Goal: Transaction & Acquisition: Purchase product/service

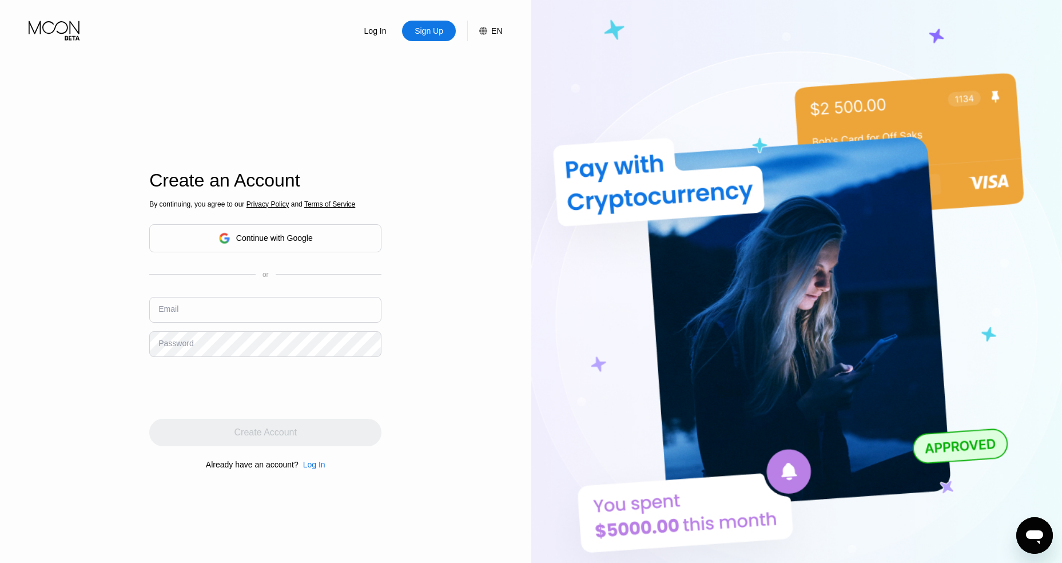
click at [216, 315] on input "text" at bounding box center [265, 310] width 232 height 26
drag, startPoint x: 204, startPoint y: 326, endPoint x: 205, endPoint y: 315, distance: 11.0
click at [204, 323] on div "Email" at bounding box center [265, 314] width 232 height 34
click at [205, 315] on input "text" at bounding box center [265, 310] width 232 height 26
paste input "[EMAIL_ADDRESS][DOMAIN_NAME]"
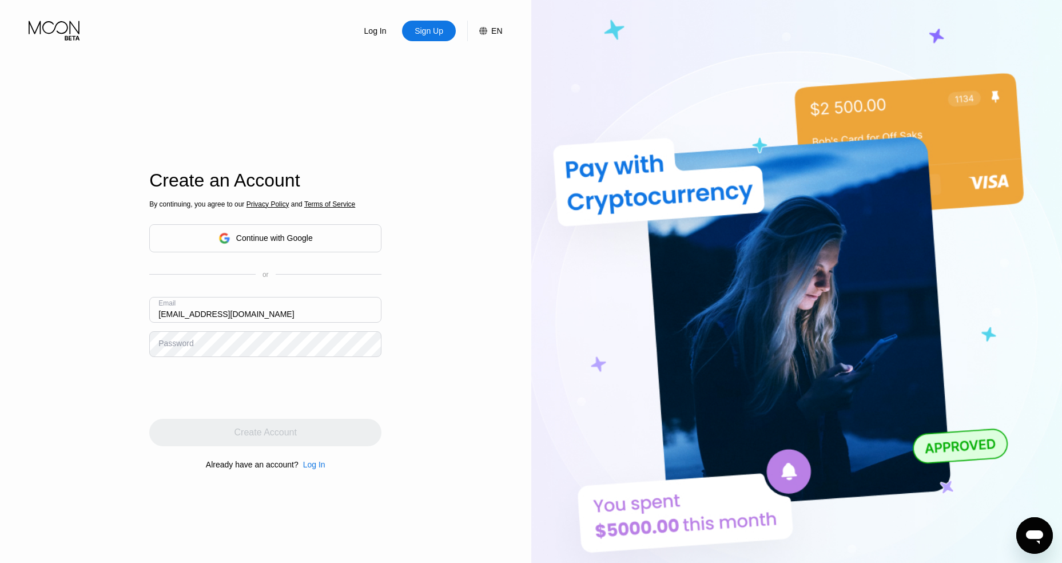
type input "[EMAIL_ADDRESS][DOMAIN_NAME]"
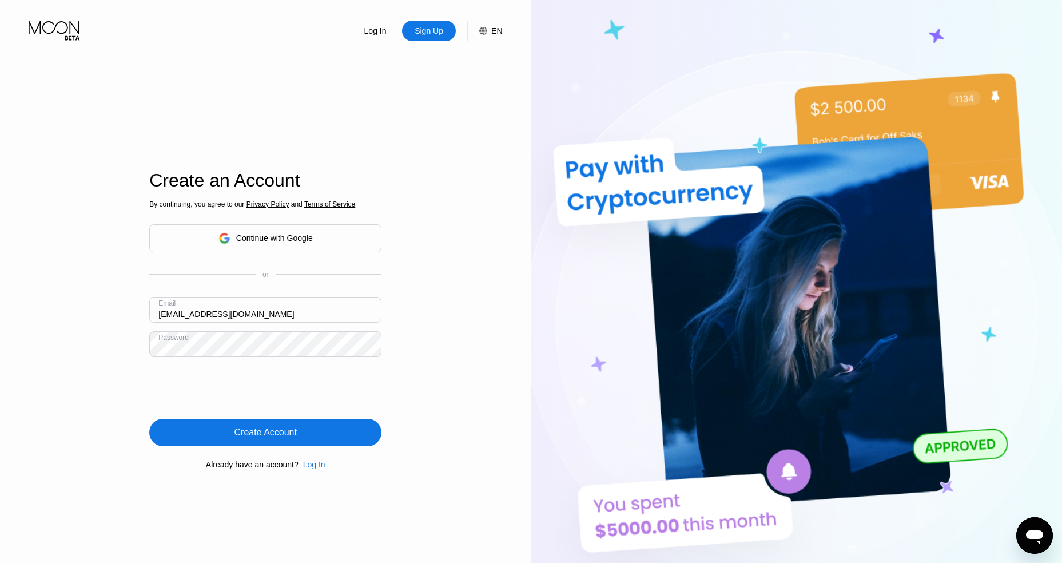
click at [280, 438] on div "Create Account" at bounding box center [266, 432] width 62 height 11
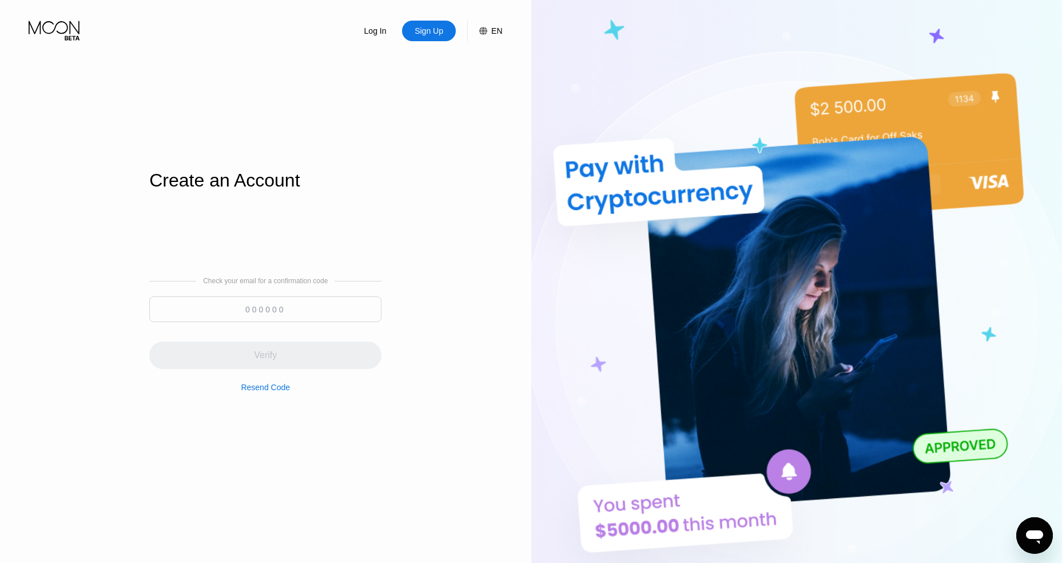
click at [319, 308] on input at bounding box center [265, 309] width 232 height 26
paste input "697308"
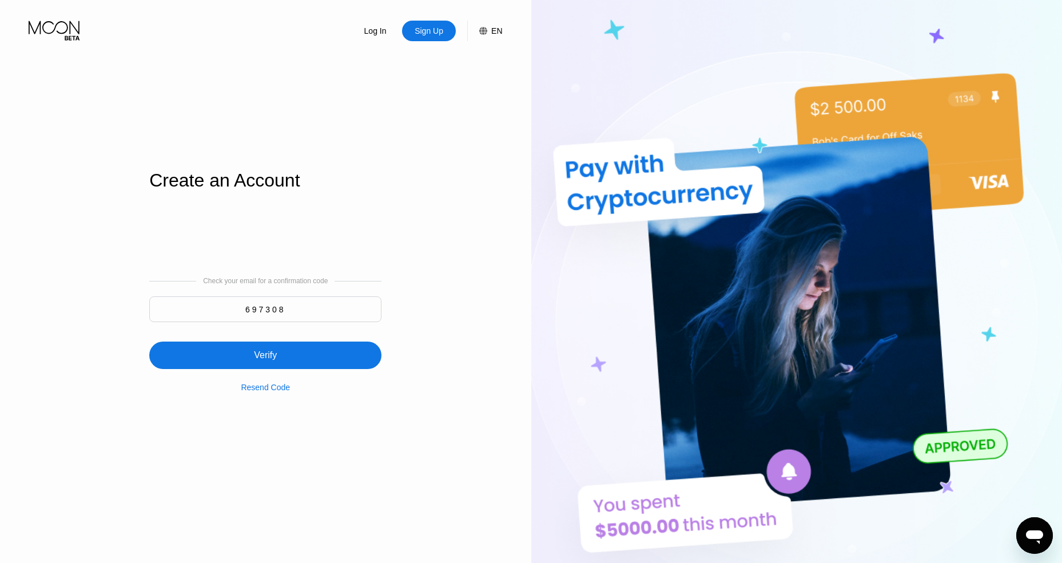
type input "697308"
click at [330, 347] on div "Verify" at bounding box center [265, 355] width 232 height 27
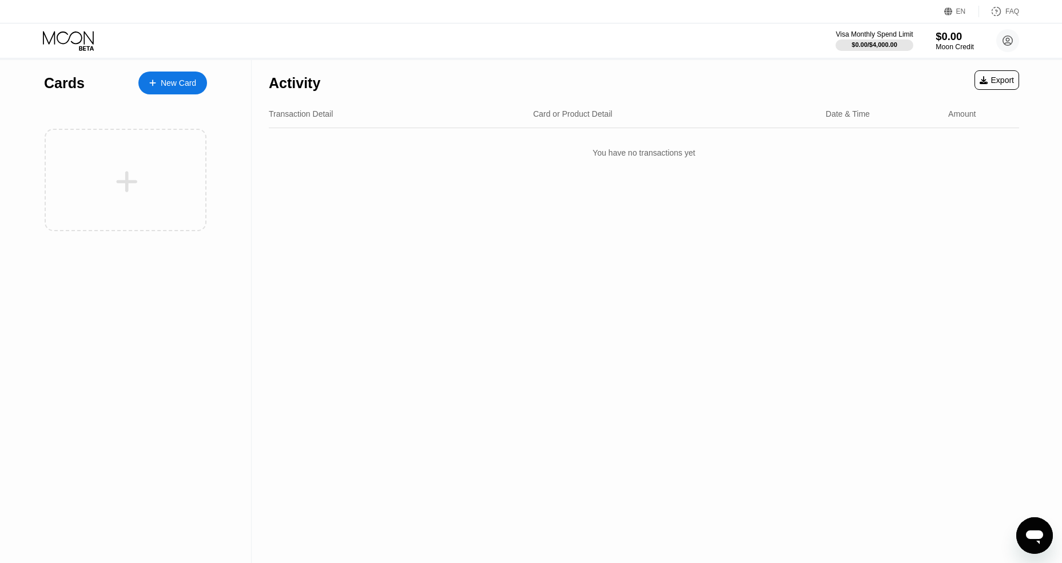
click at [958, 45] on div "Moon Credit" at bounding box center [955, 47] width 38 height 8
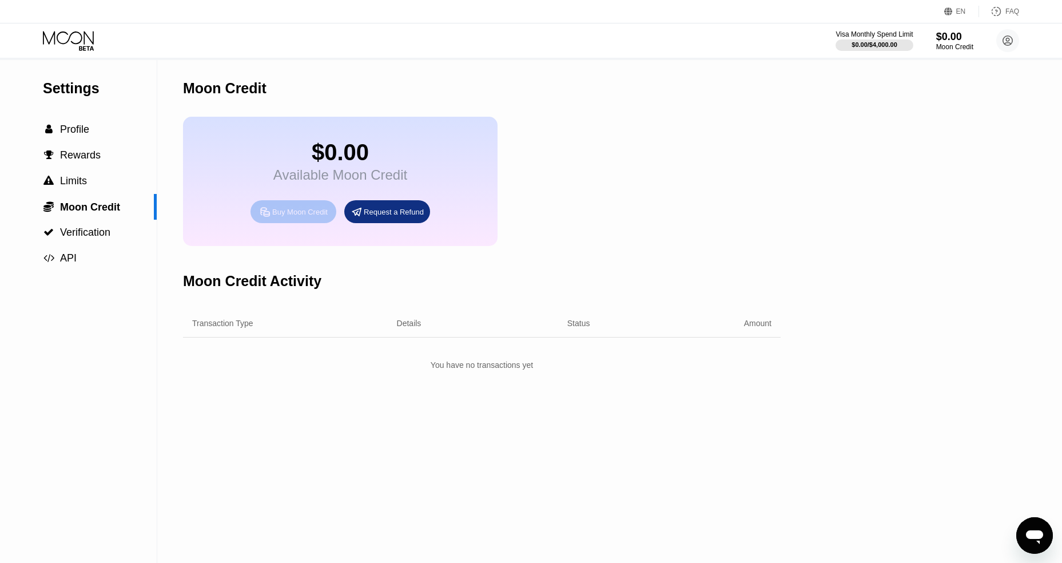
click at [312, 217] on div "Buy Moon Credit" at bounding box center [299, 212] width 55 height 10
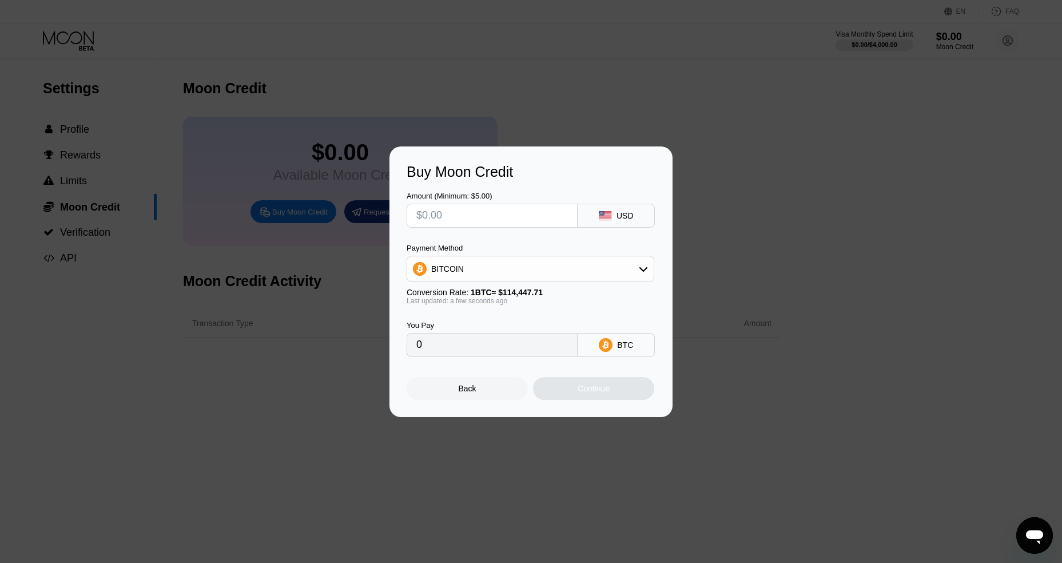
click at [443, 210] on input "text" at bounding box center [492, 215] width 152 height 23
type input "$56"
type input "0.00048931"
type input "$560"
type input "0.00489307"
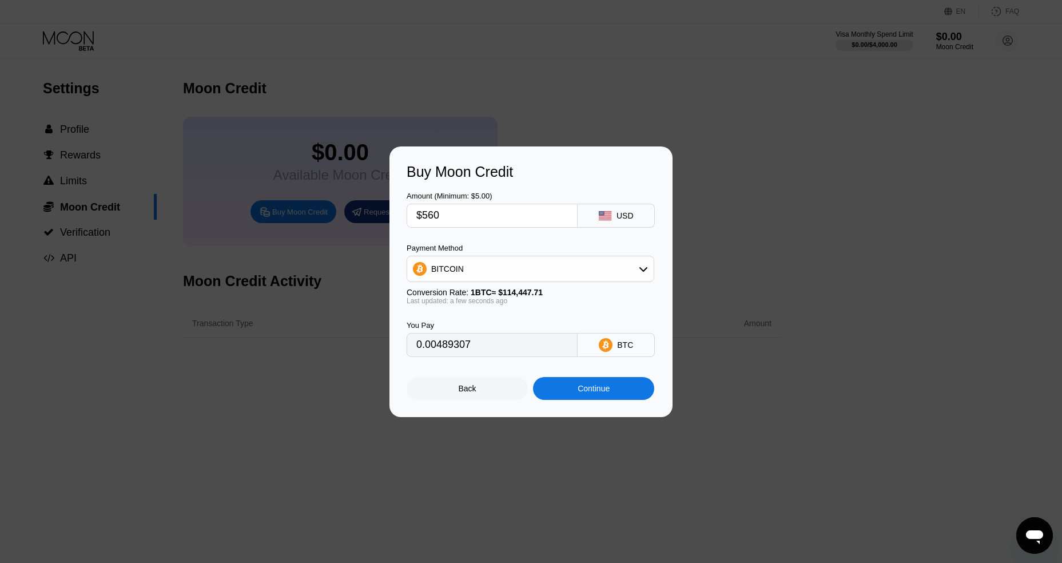
type input "$56"
type input "0.00048931"
type input "$5"
type input "0.00004369"
type input "$50"
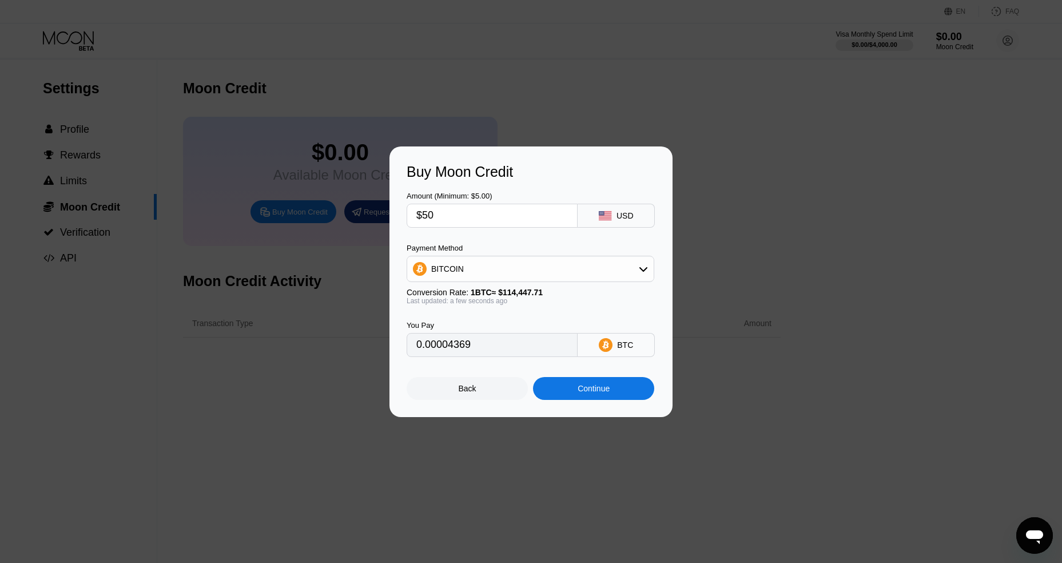
type input "0.00043689"
type input "$50"
click at [501, 268] on div "BITCOIN" at bounding box center [530, 268] width 247 height 23
click at [534, 348] on div "USDC on Polygon" at bounding box center [538, 350] width 216 height 9
type input "50.00000000"
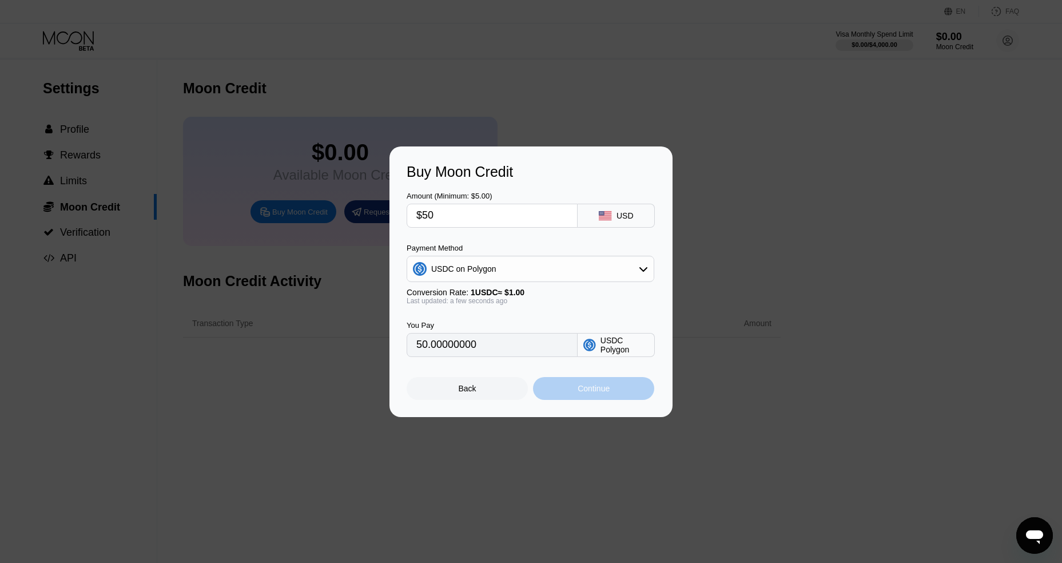
click at [602, 400] on div "Continue" at bounding box center [593, 388] width 121 height 23
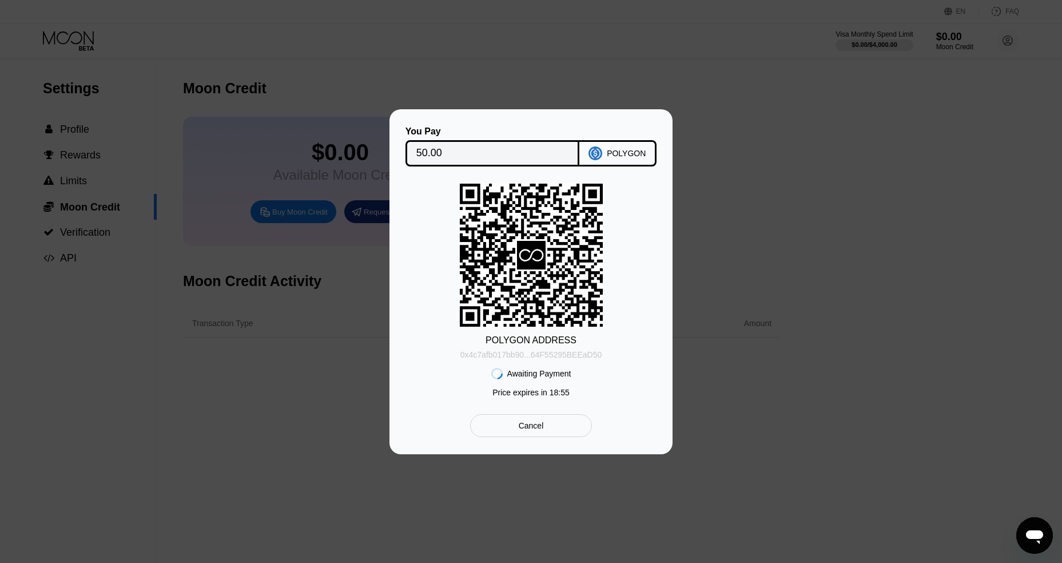
click at [543, 350] on div "0x4c7afb017bb90...64F55295BEEaD50" at bounding box center [532, 354] width 142 height 9
click at [452, 154] on input "50.00" at bounding box center [492, 153] width 153 height 23
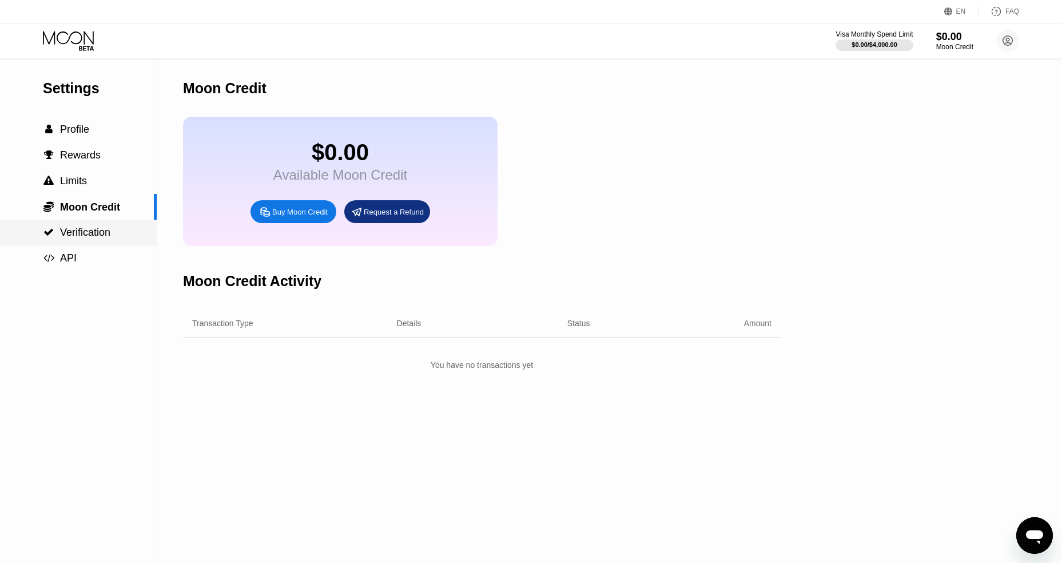
click at [93, 245] on div " Verification" at bounding box center [78, 233] width 157 height 26
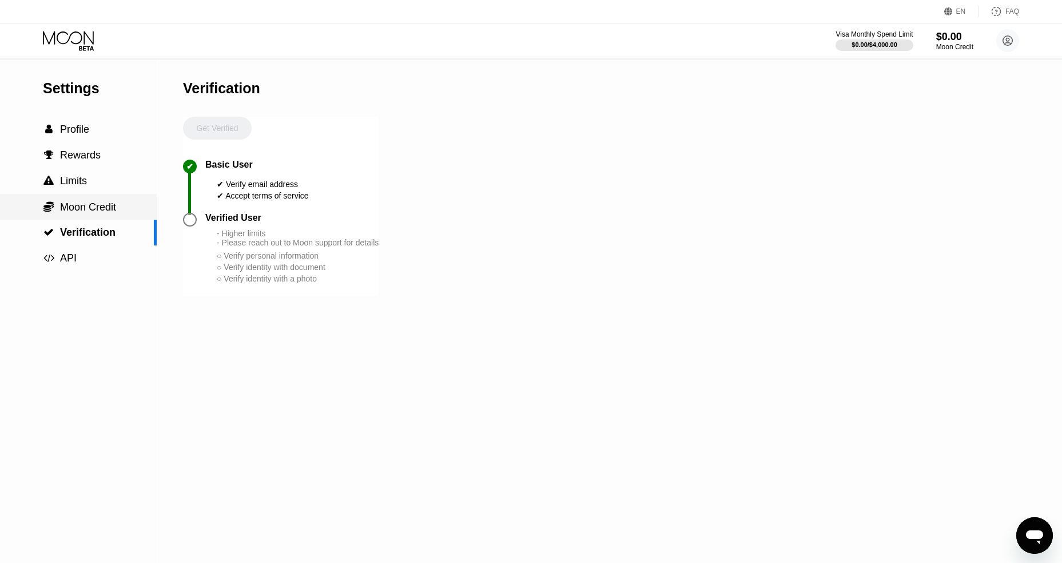
click at [96, 211] on span "Moon Credit" at bounding box center [88, 206] width 56 height 11
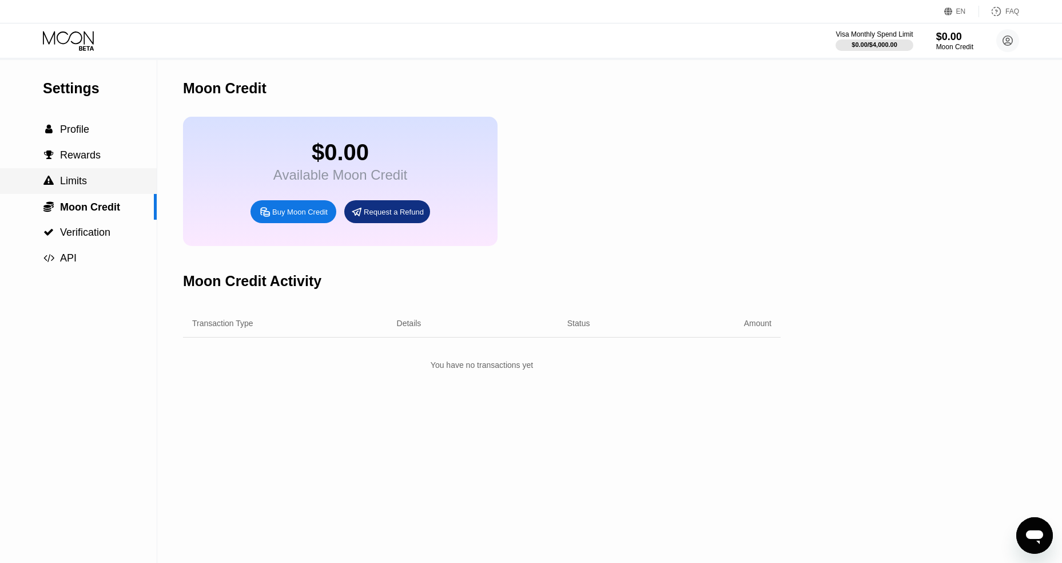
click at [99, 186] on div " Limits" at bounding box center [78, 181] width 157 height 12
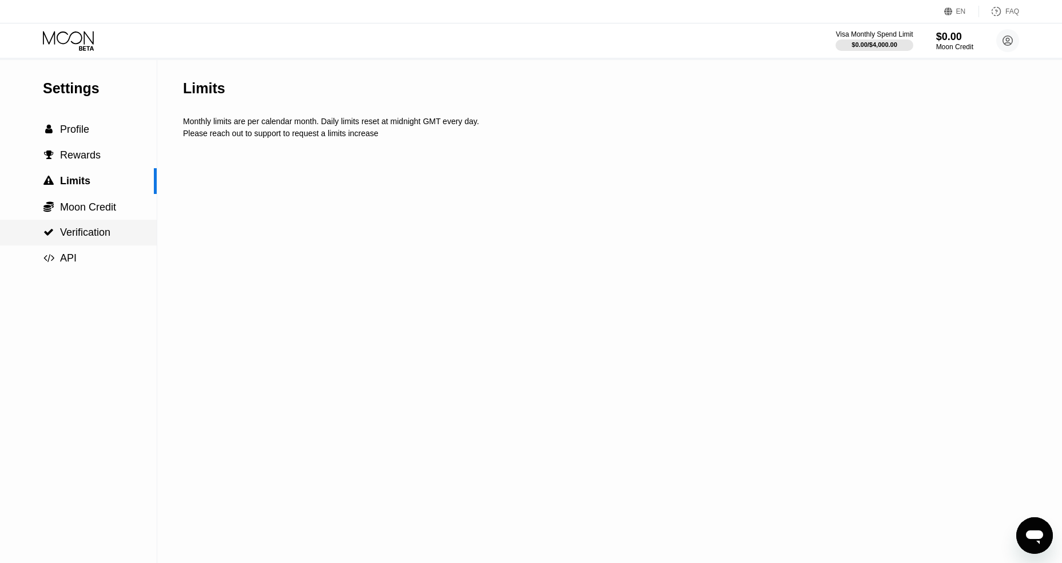
click at [88, 237] on span "Verification" at bounding box center [85, 232] width 50 height 11
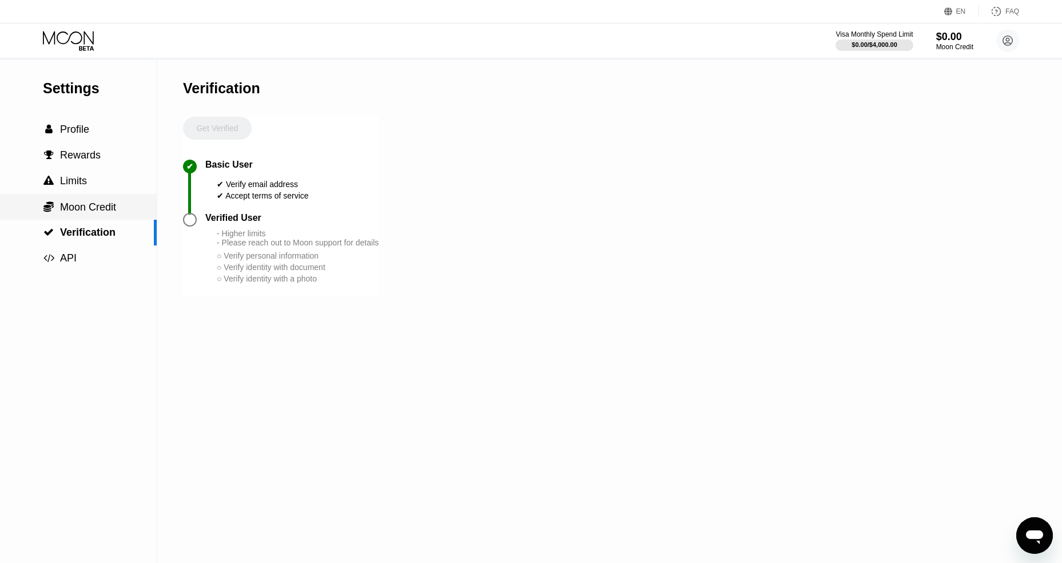
drag, startPoint x: 110, startPoint y: 209, endPoint x: 110, endPoint y: 191, distance: 18.3
click at [112, 207] on span "Moon Credit" at bounding box center [88, 206] width 56 height 11
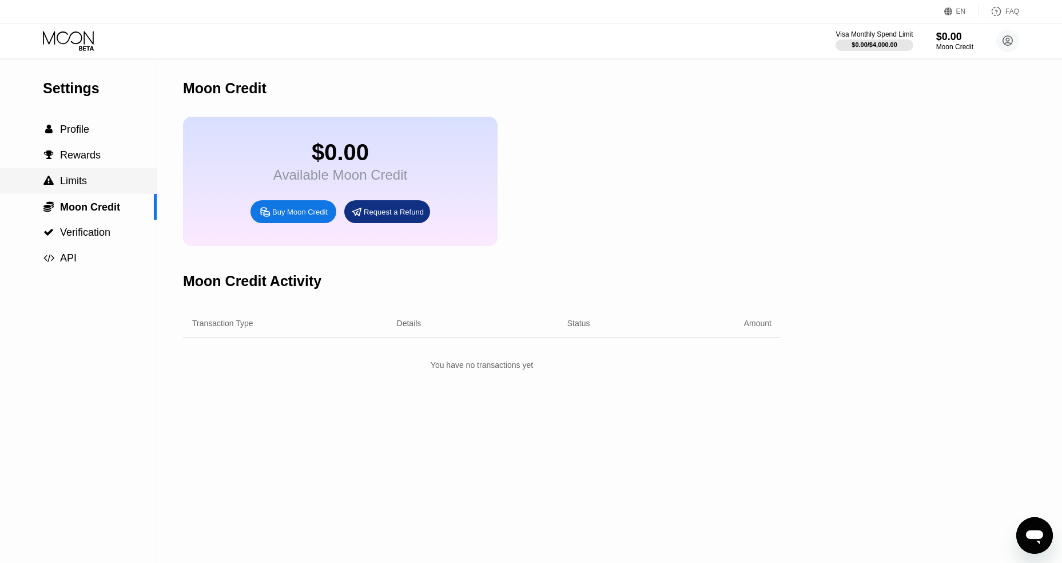
click at [109, 187] on div " Limits" at bounding box center [78, 181] width 157 height 12
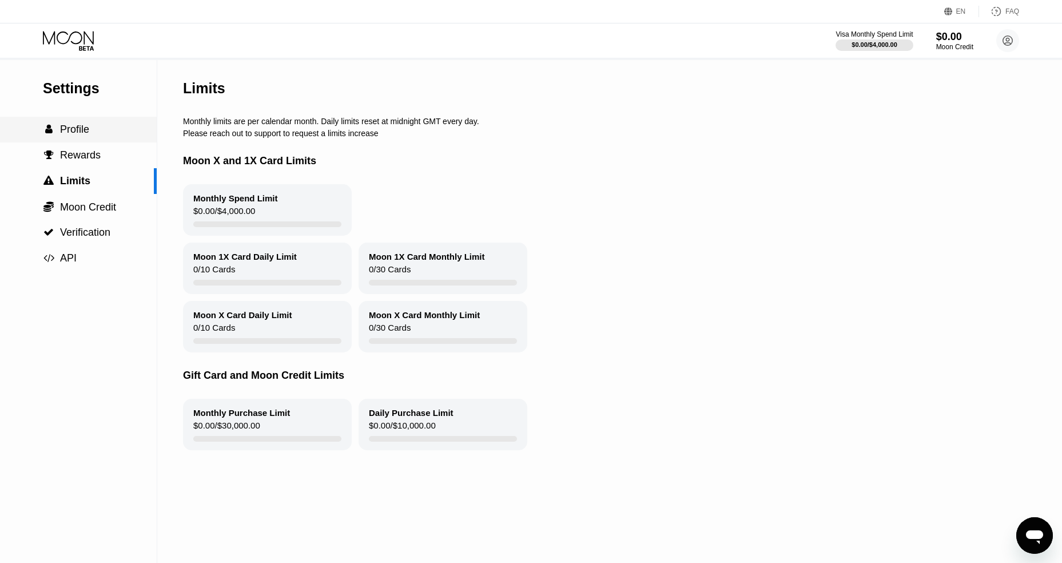
click at [97, 122] on div " Profile" at bounding box center [78, 130] width 157 height 26
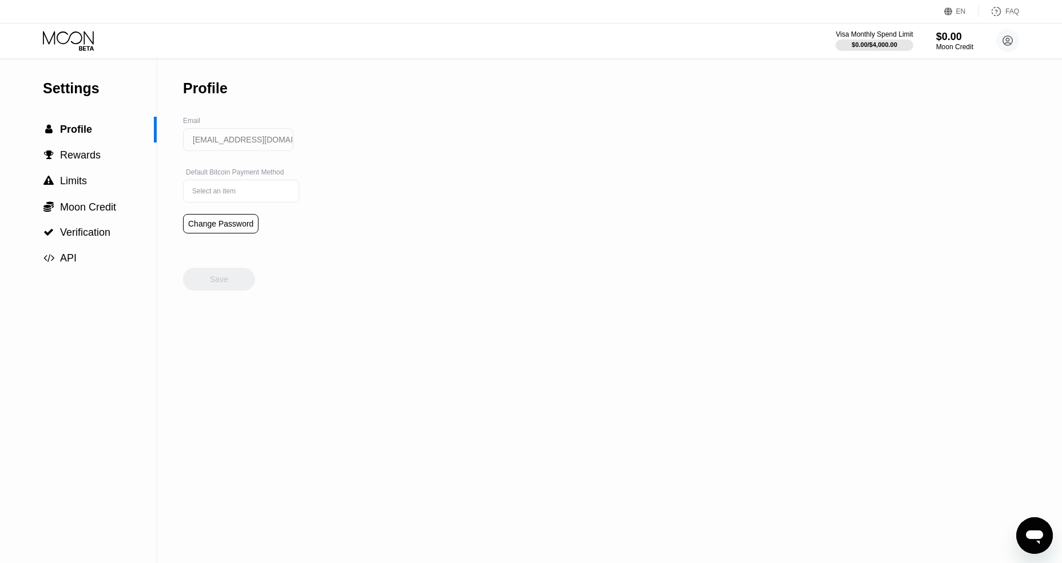
click at [96, 124] on div " Profile" at bounding box center [78, 130] width 157 height 26
click at [80, 220] on div " Moon Credit" at bounding box center [78, 207] width 157 height 26
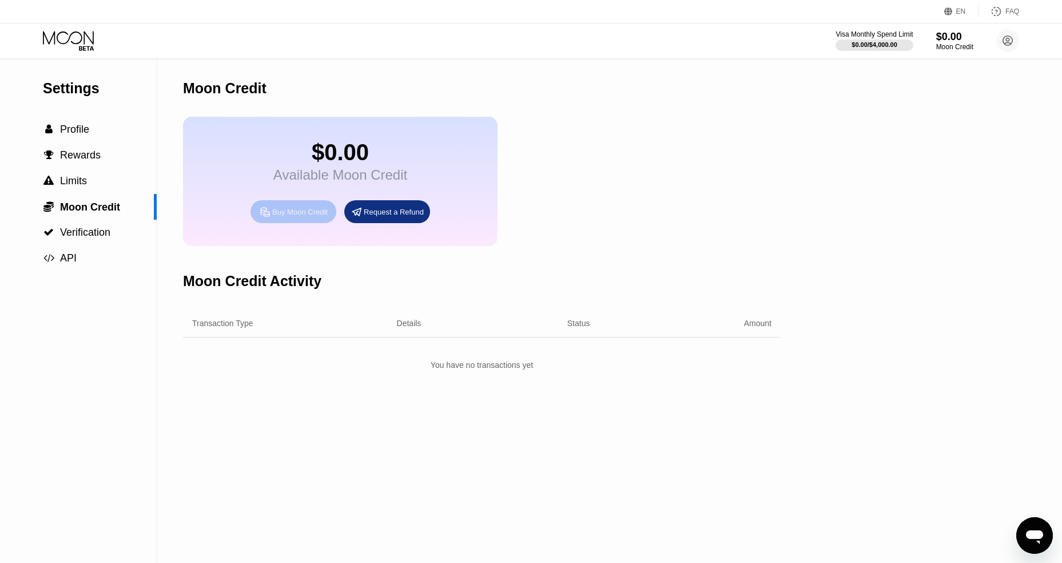
click at [276, 217] on div "Buy Moon Credit" at bounding box center [299, 212] width 55 height 10
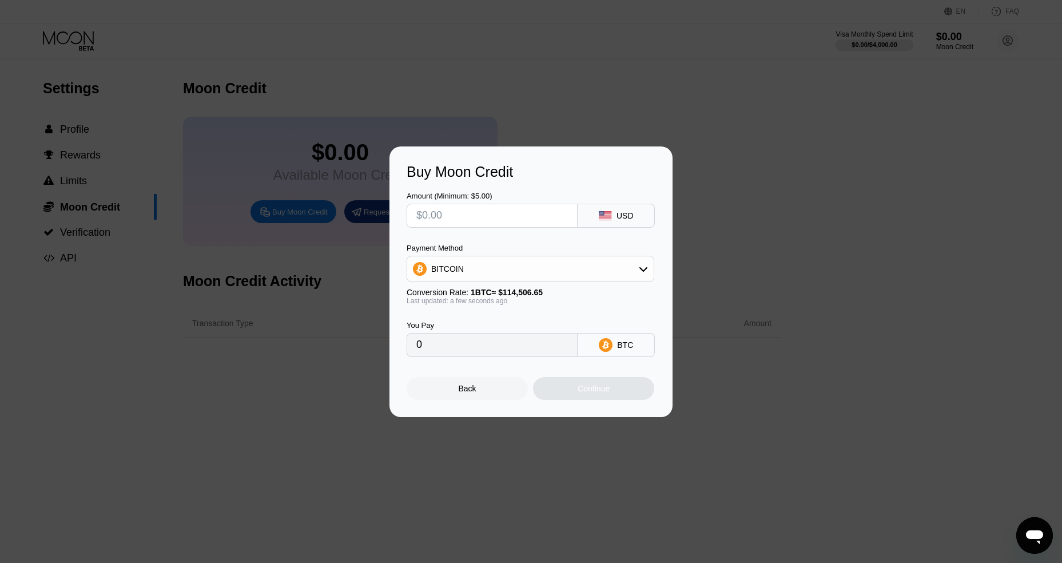
click at [466, 211] on input "text" at bounding box center [492, 215] width 152 height 23
type input "$5"
type input "0.00004367"
type input "$50"
type input "0.00043666"
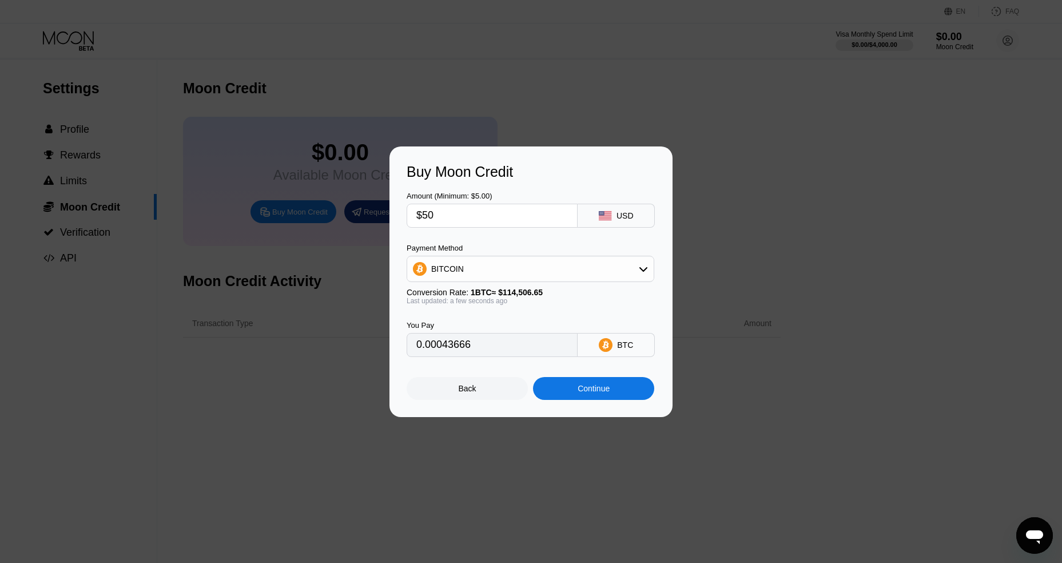
type input "$50"
click at [466, 273] on div "BITCOIN" at bounding box center [530, 268] width 247 height 23
click at [523, 344] on div "USDC on Polygon" at bounding box center [530, 350] width 241 height 23
type input "50.00000000"
click at [592, 393] on div "Continue" at bounding box center [594, 388] width 32 height 9
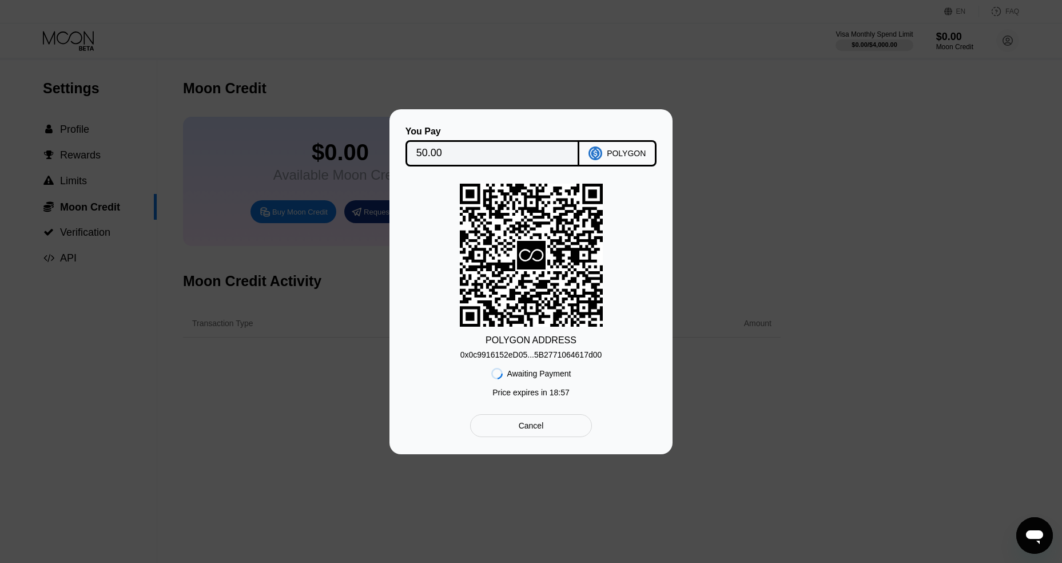
click at [526, 154] on input "50.00" at bounding box center [492, 153] width 153 height 23
drag, startPoint x: 573, startPoint y: 344, endPoint x: 559, endPoint y: 360, distance: 21.5
click at [572, 348] on div "POLYGON ADDRESS 0x0c9916152eD05...5B2771064617d00 Awaiting Payment Price expire…" at bounding box center [531, 293] width 249 height 219
click at [555, 363] on div "Awaiting Payment Price expires in 18 : 56" at bounding box center [531, 380] width 80 height 43
click at [556, 359] on div "0x0c9916152eD05...5B2771064617d00" at bounding box center [532, 354] width 142 height 9
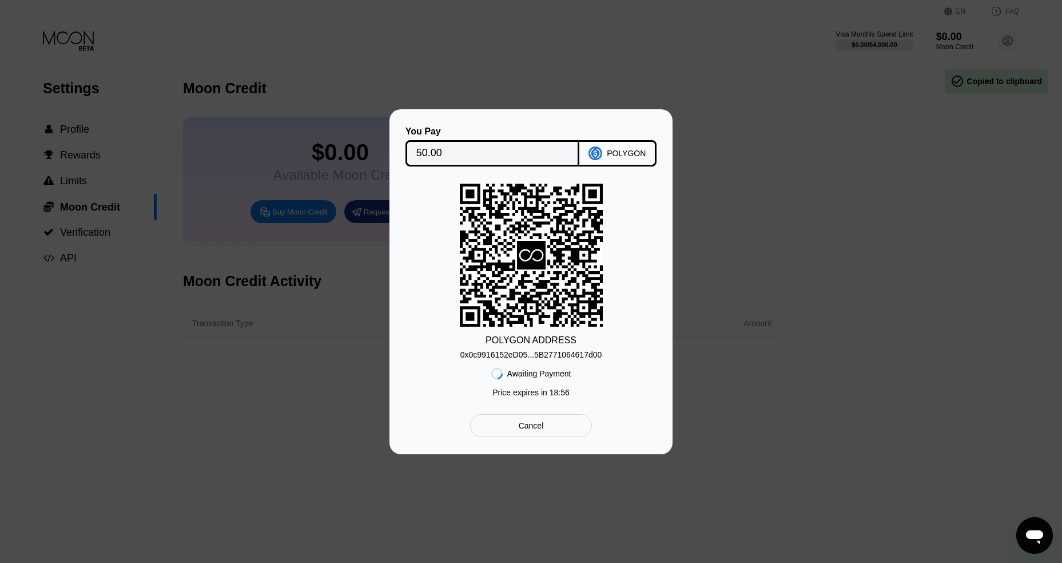
click at [556, 359] on div "0x0c9916152eD05...5B2771064617d00" at bounding box center [532, 354] width 142 height 9
click at [537, 354] on div "0x0c9916152eD05...5B2771064617d00" at bounding box center [532, 354] width 142 height 9
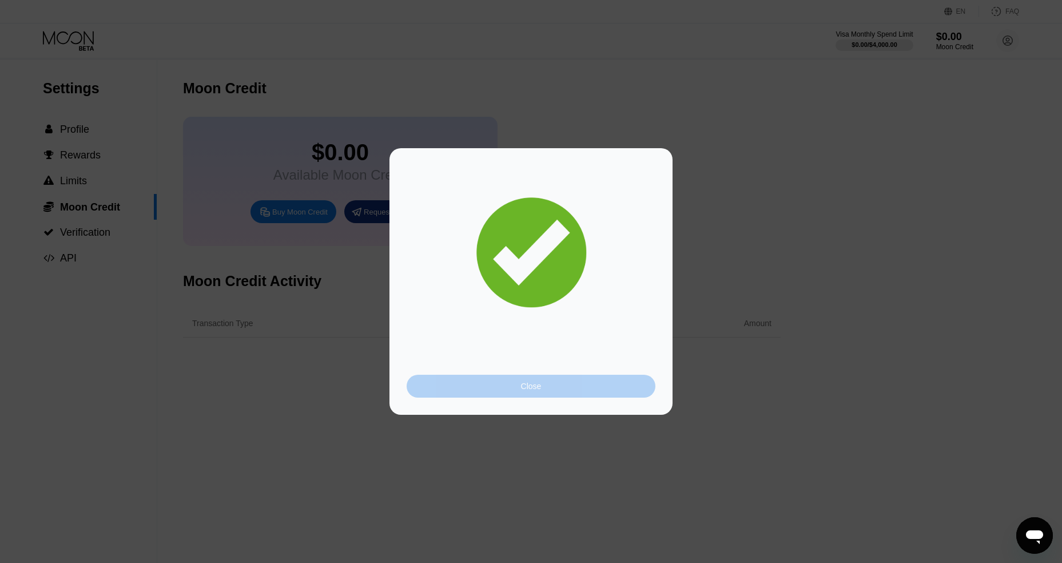
click at [490, 377] on div "Close" at bounding box center [531, 386] width 249 height 23
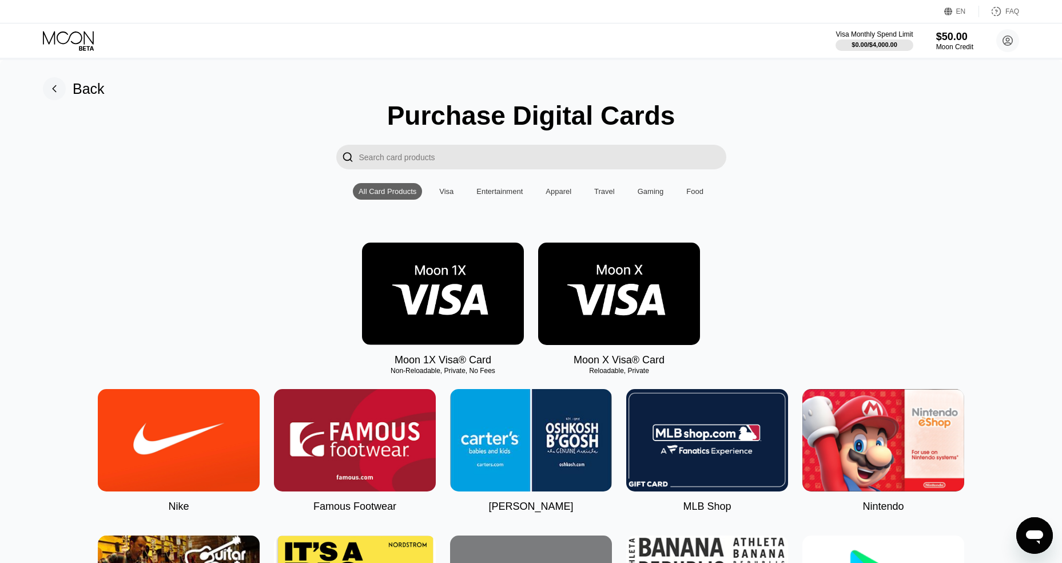
click at [592, 271] on img at bounding box center [619, 294] width 162 height 102
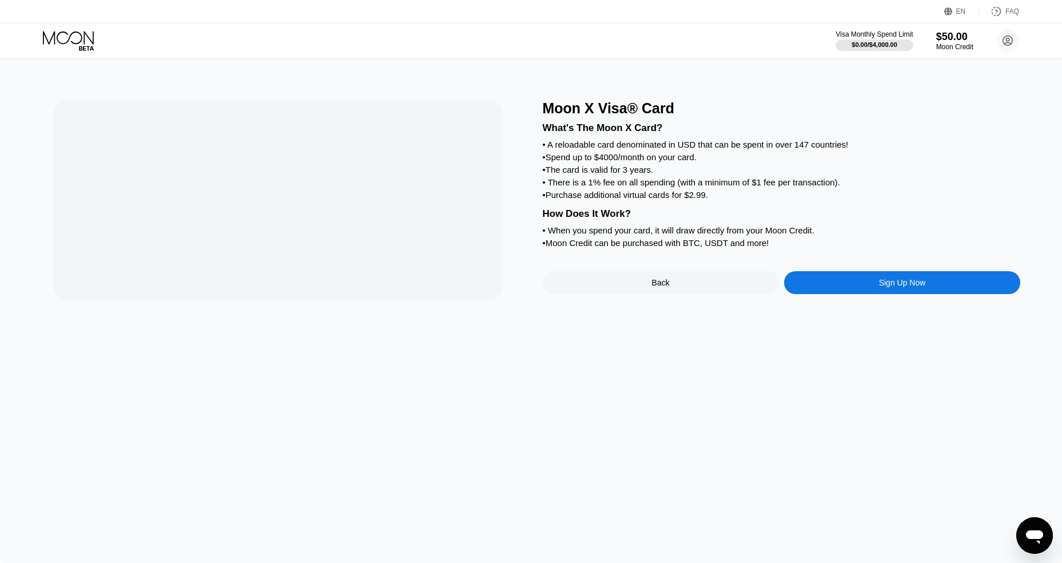
click at [601, 248] on div "• Moon Credit can be purchased with BTC, USDT and more!" at bounding box center [782, 243] width 478 height 10
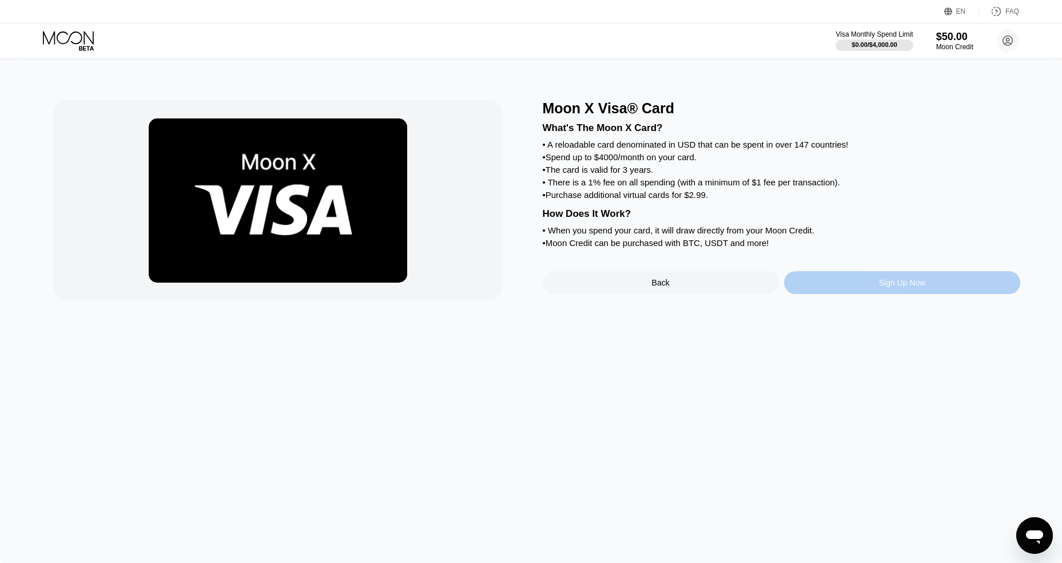
click at [876, 294] on div "Sign Up Now" at bounding box center [902, 282] width 236 height 23
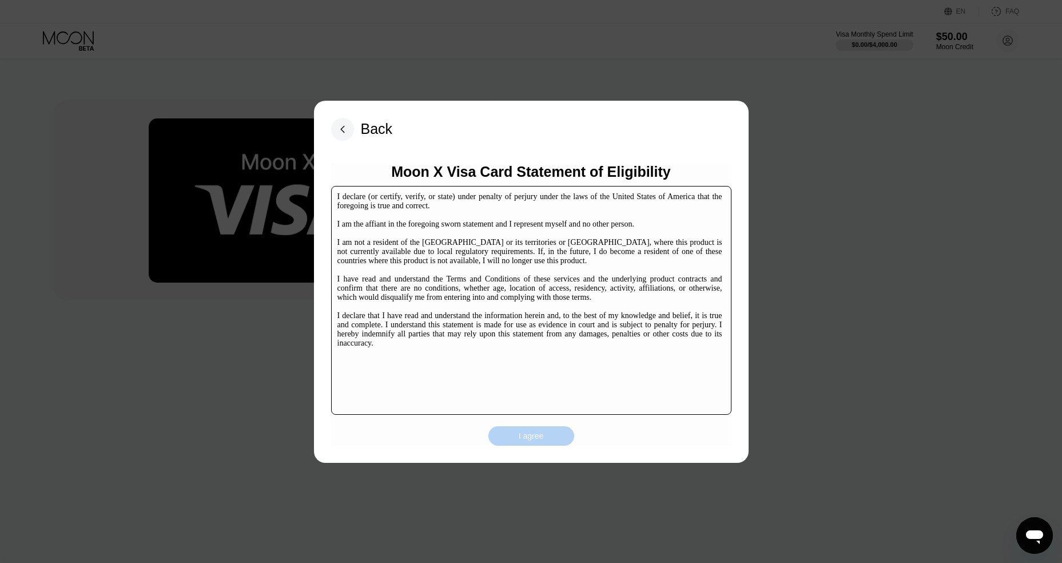
click at [534, 441] on div "I agree" at bounding box center [531, 436] width 25 height 10
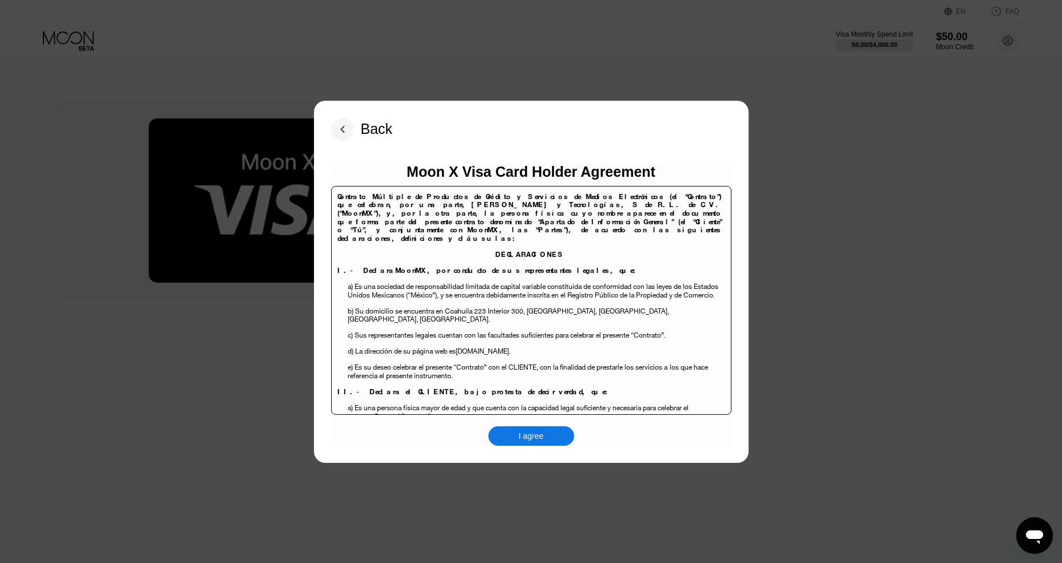
drag, startPoint x: 527, startPoint y: 441, endPoint x: 531, endPoint y: 431, distance: 10.5
click at [528, 441] on div "I agree" at bounding box center [531, 436] width 25 height 10
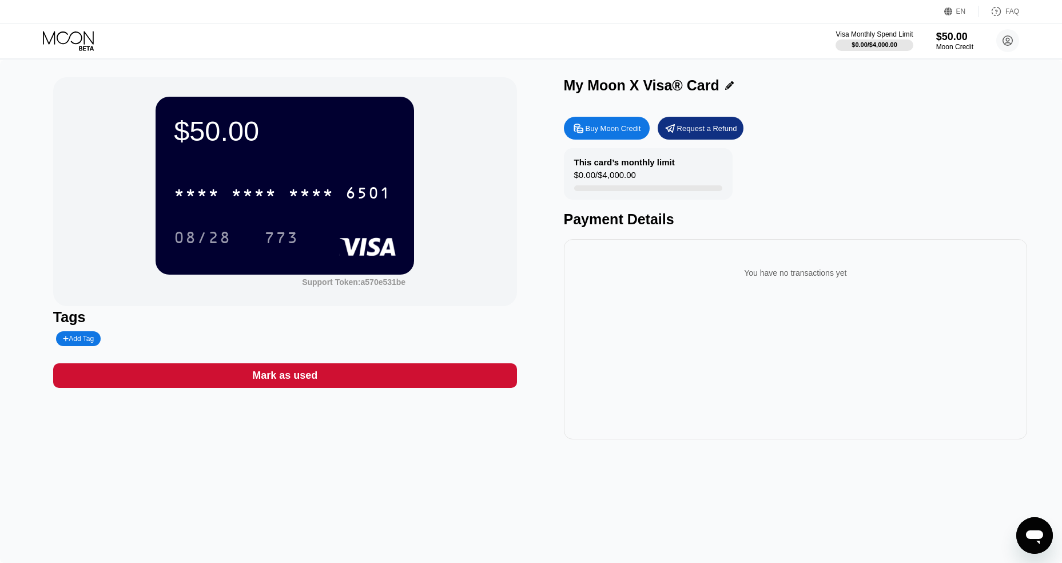
click at [295, 184] on div "* * * * * * * * * * * * 6501" at bounding box center [282, 192] width 231 height 29
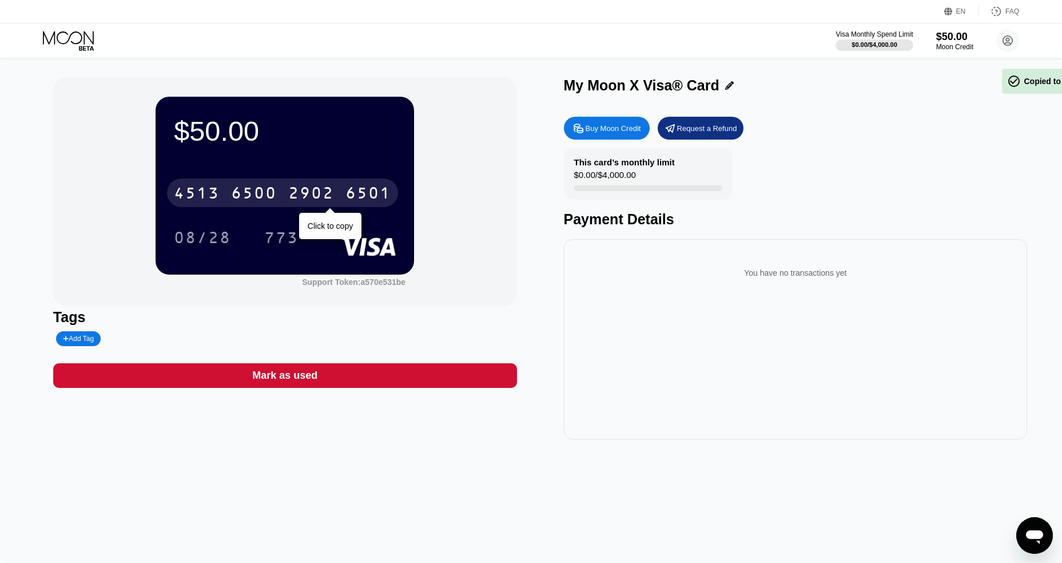
click at [295, 184] on div "[CREDIT_CARD_NUMBER]" at bounding box center [282, 192] width 231 height 29
click at [311, 191] on div "* * * *" at bounding box center [311, 194] width 46 height 18
click at [289, 184] on div "[CREDIT_CARD_NUMBER]" at bounding box center [282, 192] width 231 height 29
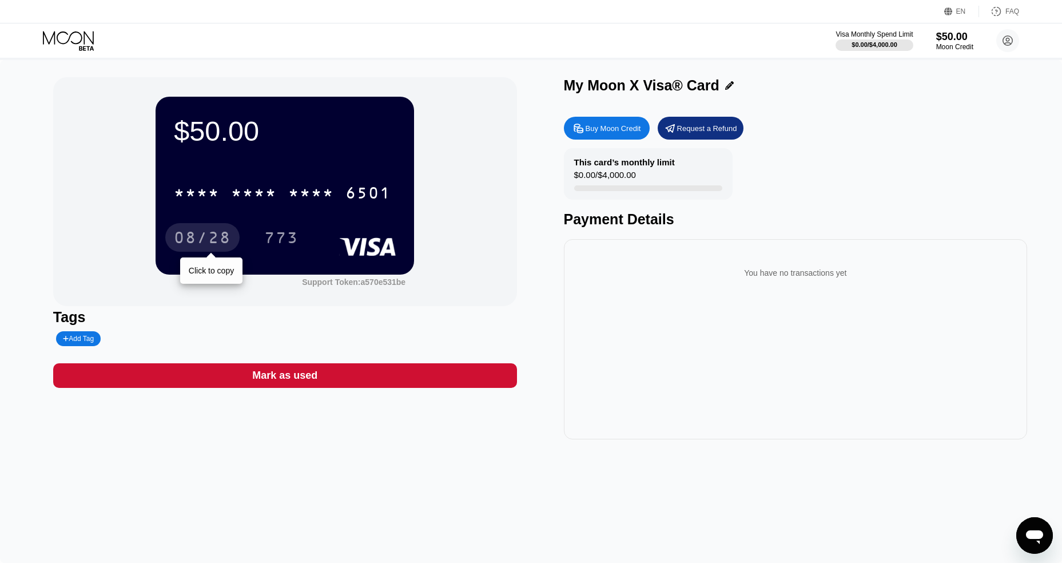
click at [227, 247] on div "08/28" at bounding box center [202, 239] width 57 height 18
click at [292, 256] on div "$50.00 * * * * * * * * * * * * 6501 08/28 773" at bounding box center [285, 185] width 259 height 177
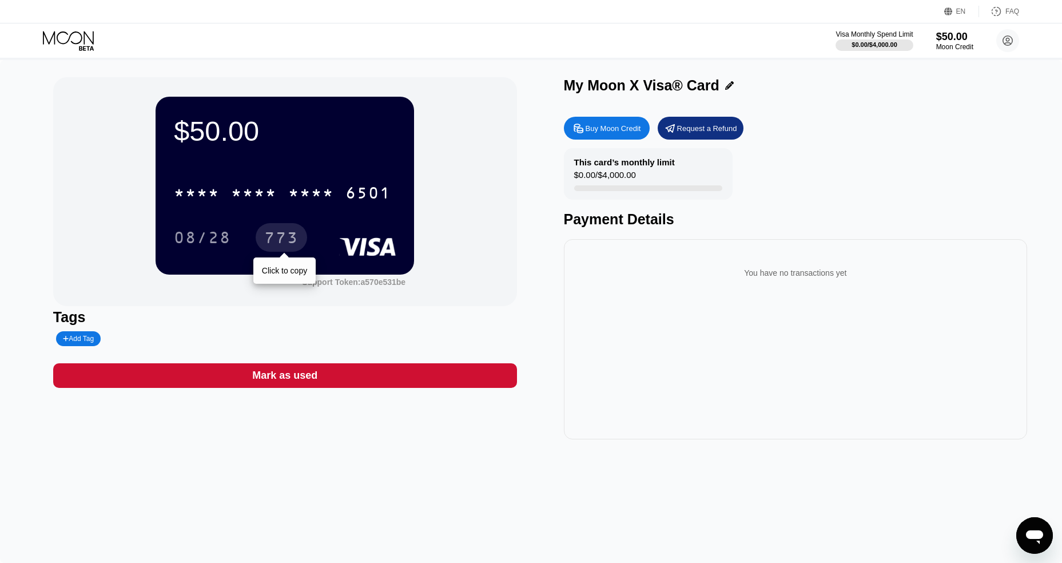
click at [288, 248] on div "773" at bounding box center [281, 239] width 34 height 18
